Goal: Find specific page/section: Find specific page/section

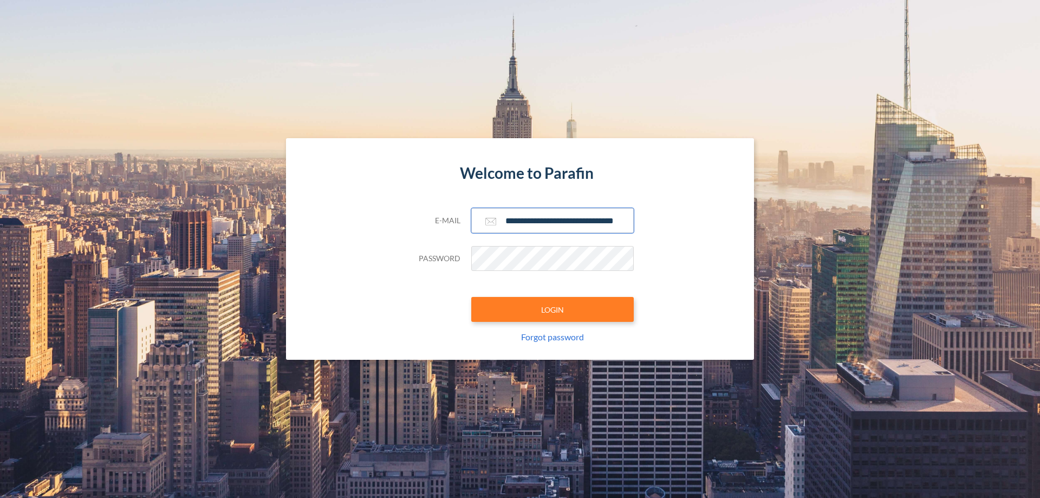
type input "**********"
click at [552, 309] on button "LOGIN" at bounding box center [552, 309] width 162 height 25
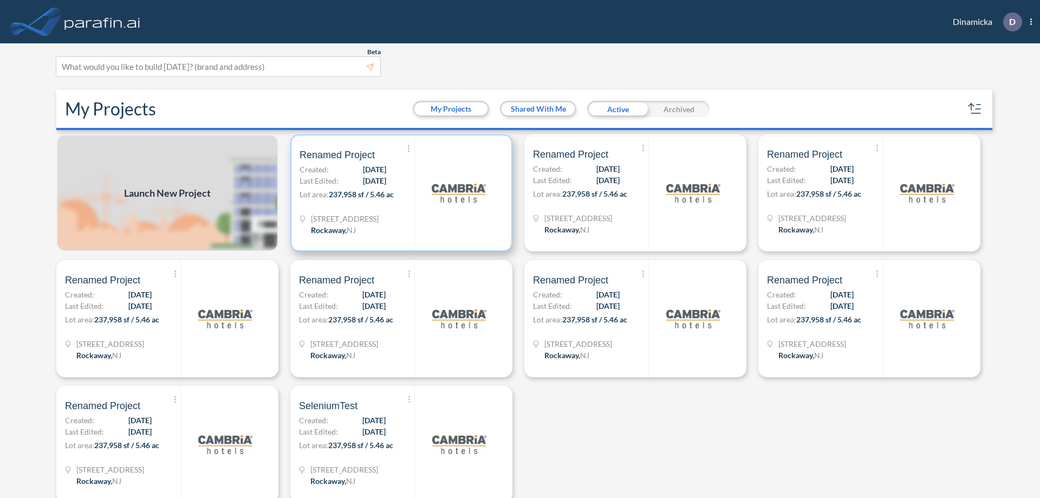
scroll to position [3, 0]
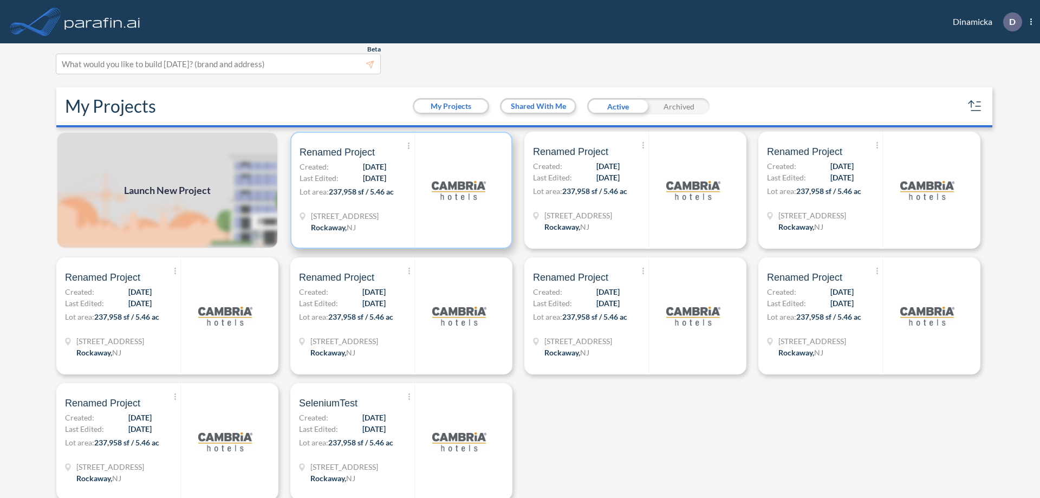
click at [399, 190] on p "Lot area: 237,958 sf / 5.46 ac" at bounding box center [356, 194] width 115 height 16
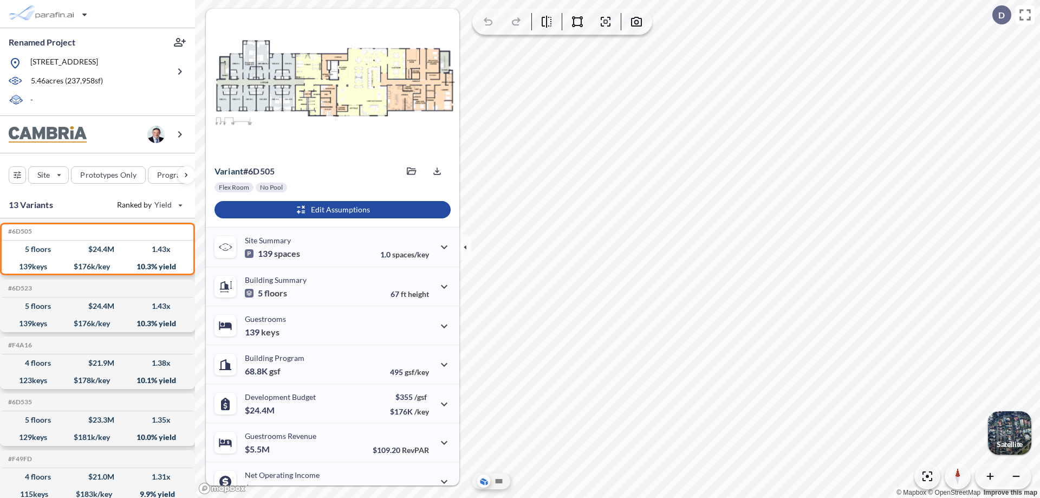
scroll to position [55, 0]
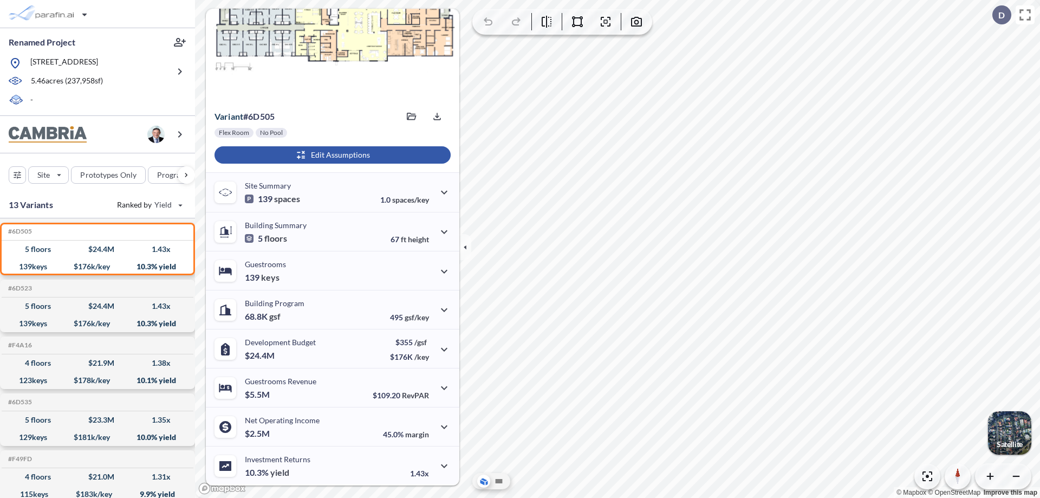
click at [331, 155] on div "button" at bounding box center [332, 154] width 236 height 17
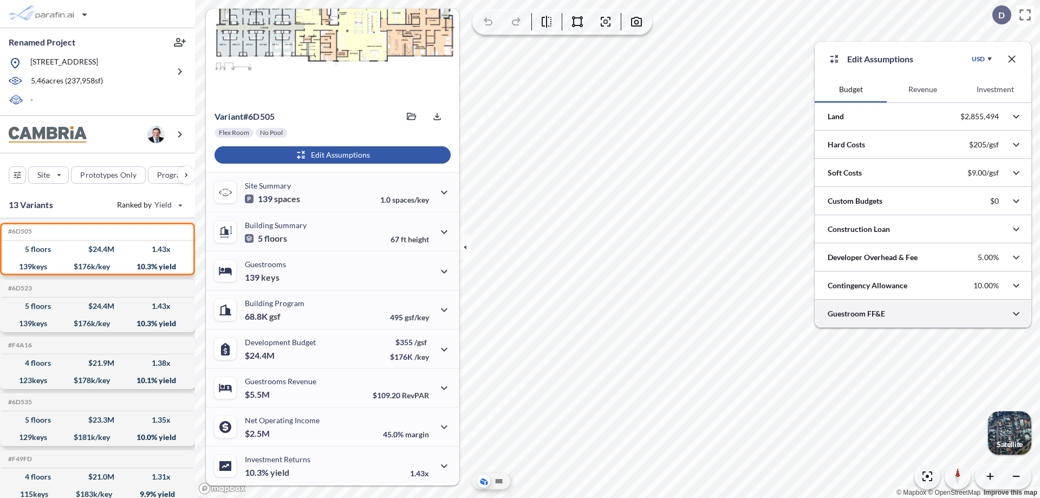
click at [923, 314] on div at bounding box center [922, 313] width 217 height 28
